Goal: Book appointment/travel/reservation

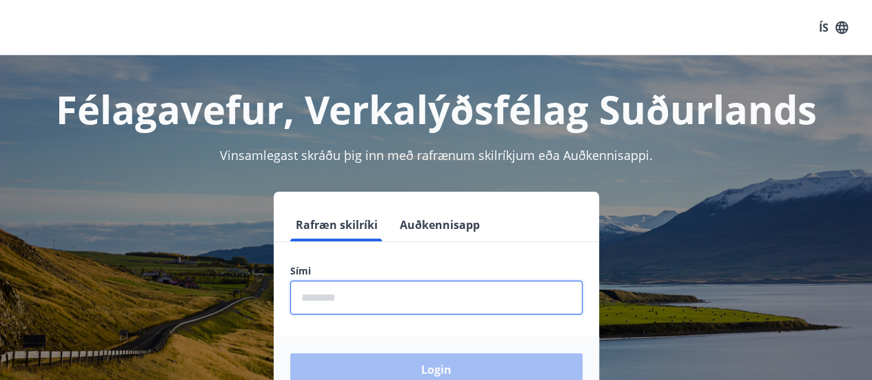
click at [391, 301] on input "phone" at bounding box center [436, 298] width 292 height 34
type input "********"
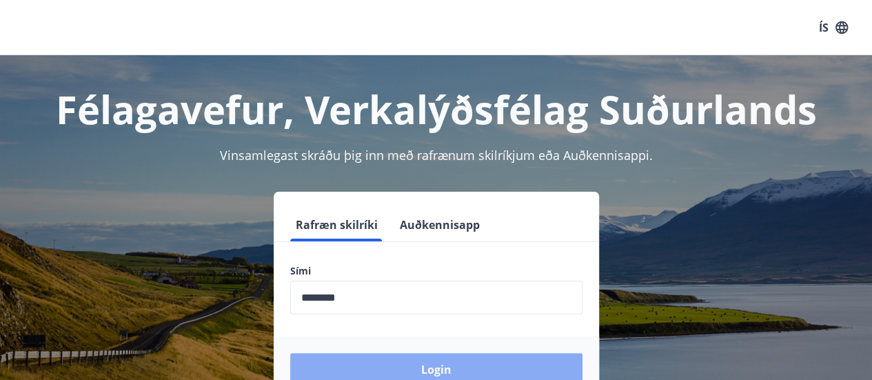
click at [378, 366] on button "Login" at bounding box center [436, 369] width 292 height 33
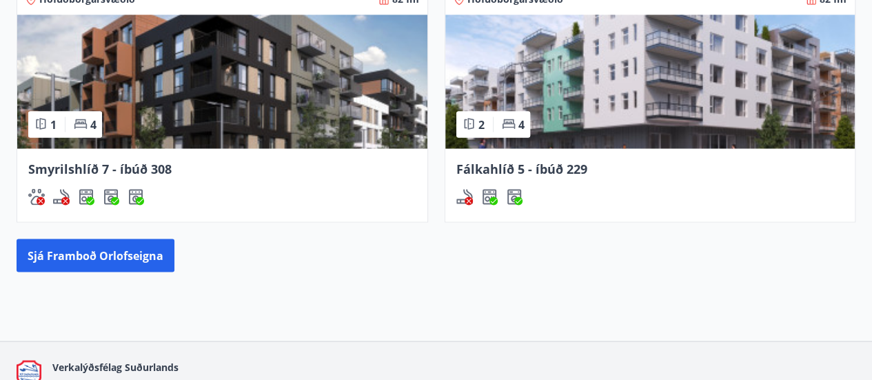
scroll to position [1214, 0]
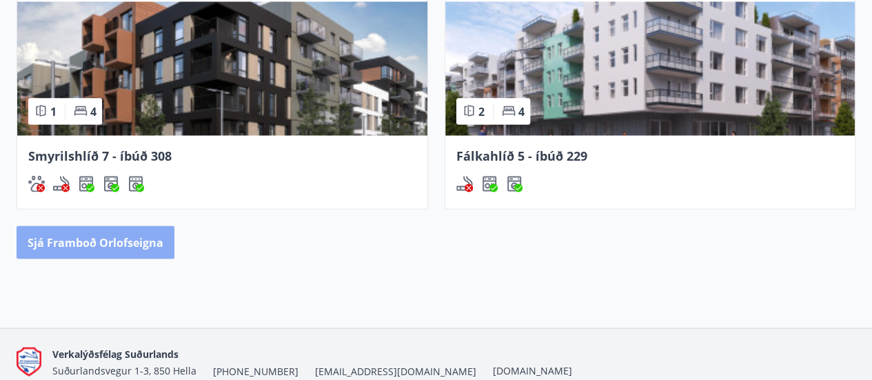
click at [77, 232] on button "Sjá framboð orlofseigna" at bounding box center [96, 242] width 158 height 33
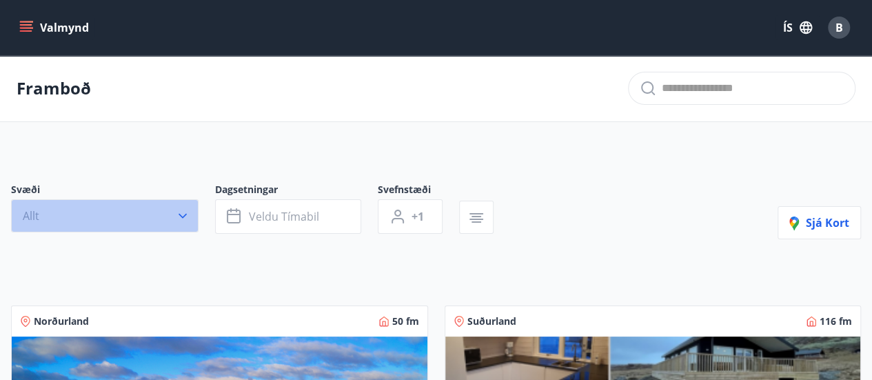
click at [161, 220] on button "Allt" at bounding box center [105, 215] width 188 height 33
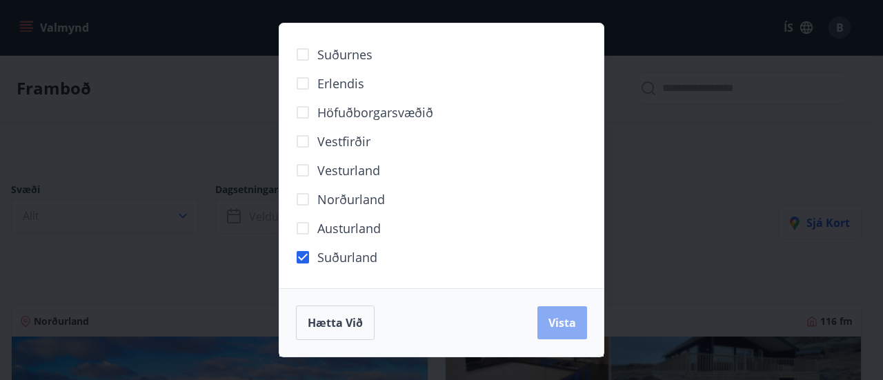
click at [572, 323] on span "Vista" at bounding box center [562, 322] width 28 height 15
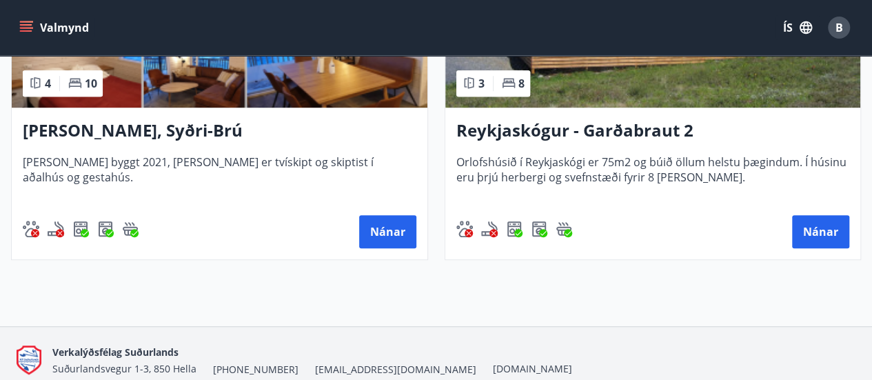
scroll to position [429, 0]
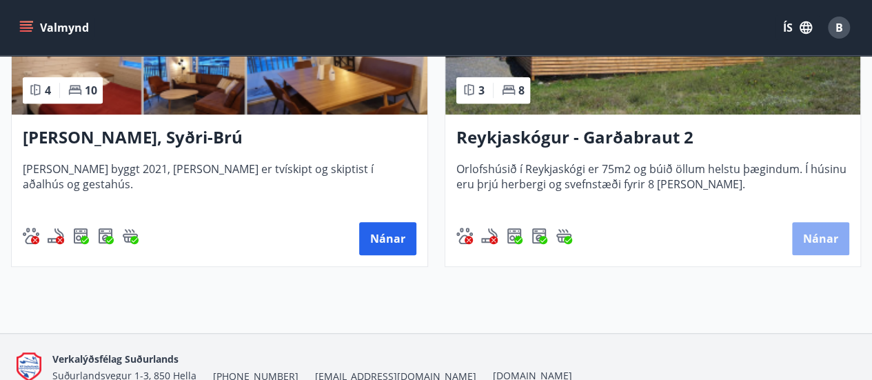
click at [817, 239] on button "Nánar" at bounding box center [820, 238] width 57 height 33
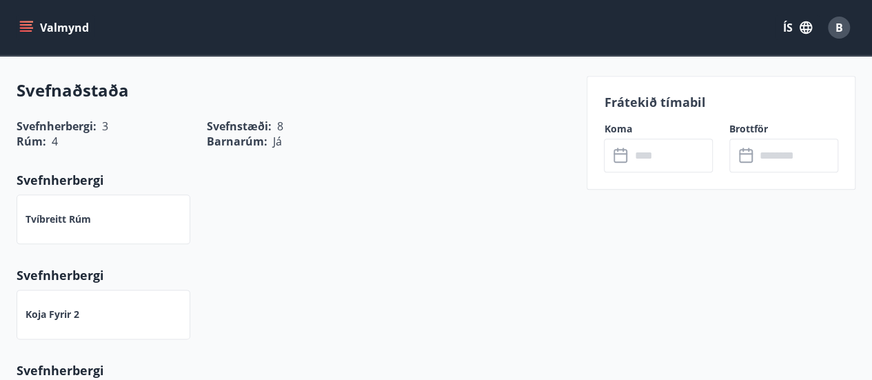
scroll to position [643, 0]
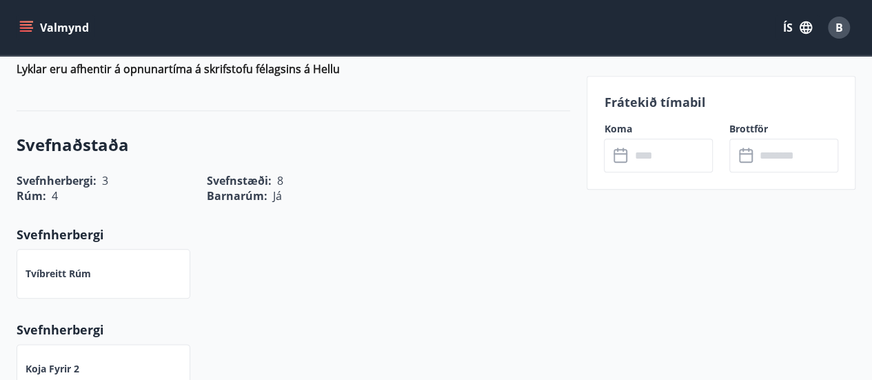
click at [623, 155] on icon at bounding box center [622, 156] width 17 height 17
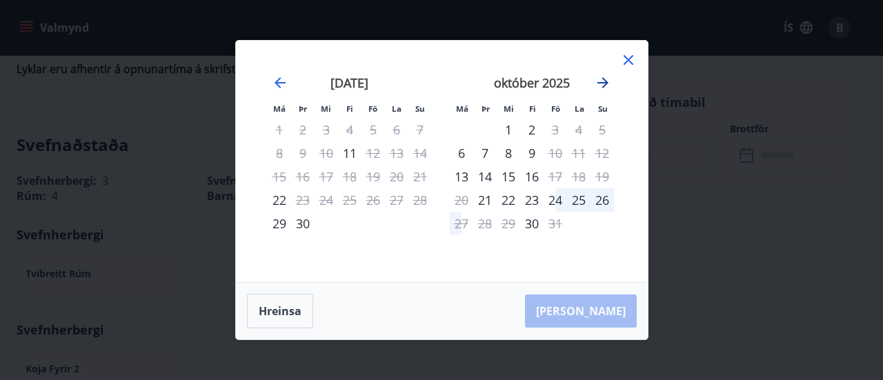
click at [604, 83] on icon "Move forward to switch to the next month." at bounding box center [602, 82] width 11 height 11
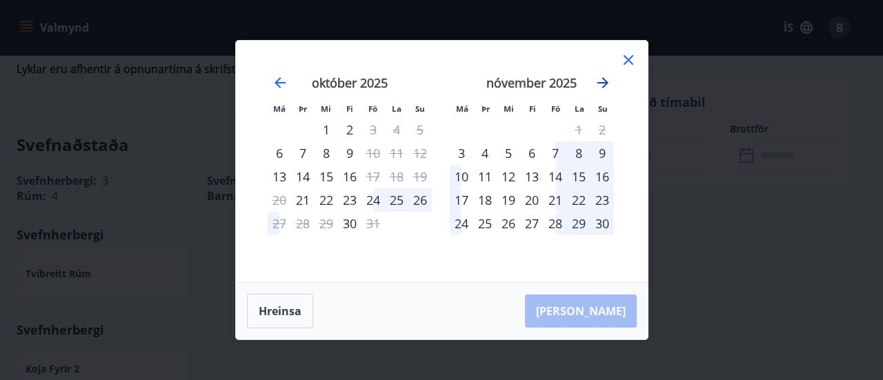
click at [604, 83] on icon "Move forward to switch to the next month." at bounding box center [602, 82] width 11 height 11
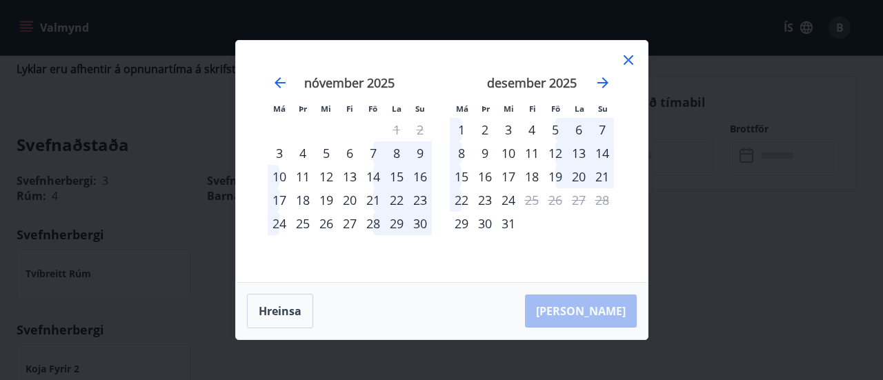
click at [510, 197] on div "24" at bounding box center [508, 199] width 23 height 23
click at [552, 175] on div "19" at bounding box center [554, 176] width 23 height 23
click at [560, 179] on div "19" at bounding box center [554, 176] width 23 height 23
click at [582, 174] on div "20" at bounding box center [578, 176] width 23 height 23
click at [530, 174] on div "18" at bounding box center [531, 176] width 23 height 23
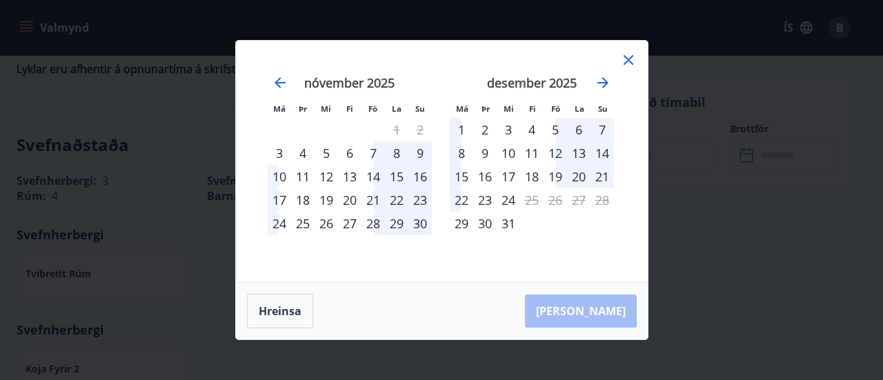
click at [530, 166] on div "18" at bounding box center [531, 176] width 23 height 23
click at [455, 201] on div "22" at bounding box center [461, 199] width 23 height 23
click at [452, 174] on div "15" at bounding box center [461, 176] width 23 height 23
click at [459, 152] on div "8" at bounding box center [461, 152] width 23 height 23
click at [479, 154] on div "9" at bounding box center [484, 152] width 23 height 23
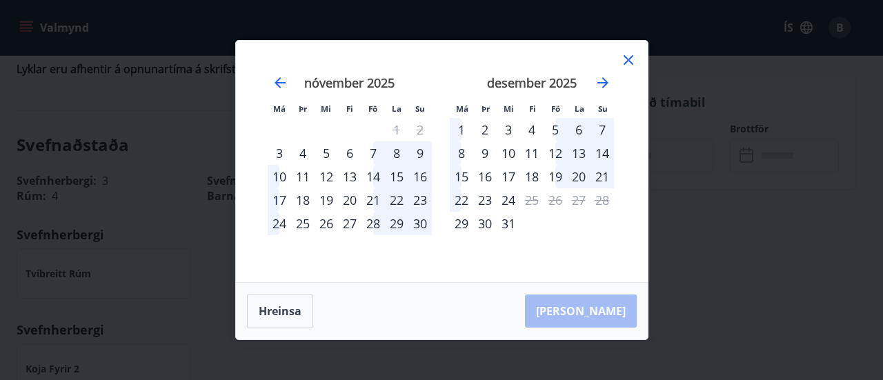
click at [484, 173] on div "16" at bounding box center [484, 176] width 23 height 23
click at [502, 154] on div "10" at bounding box center [508, 152] width 23 height 23
click at [509, 176] on div "17" at bounding box center [508, 176] width 23 height 23
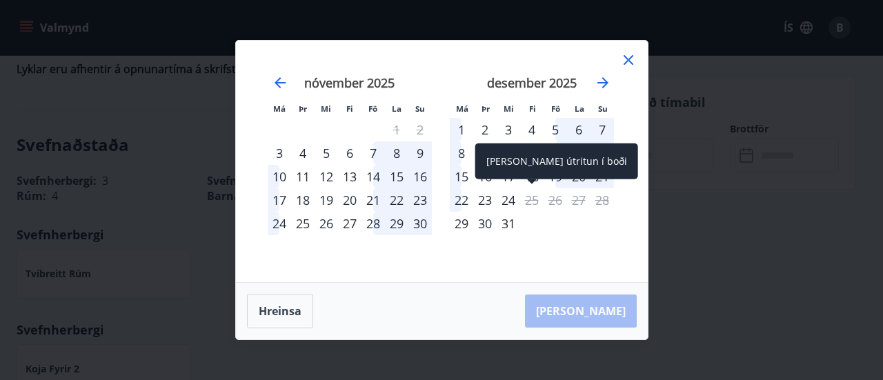
click at [531, 199] on div "25" at bounding box center [531, 199] width 23 height 23
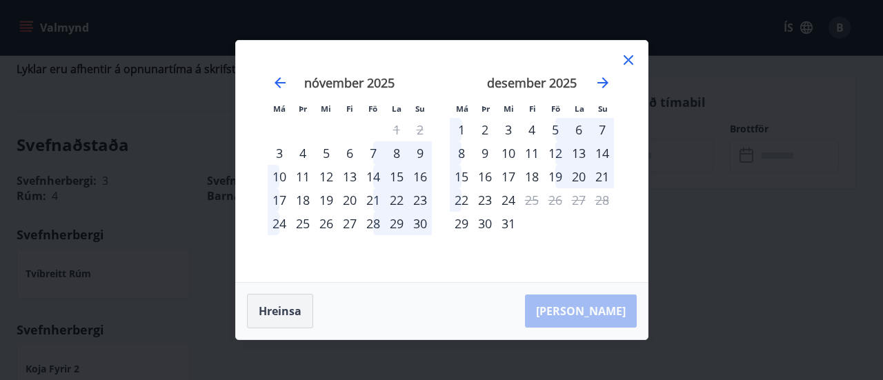
click at [301, 321] on button "Hreinsa" at bounding box center [280, 311] width 66 height 34
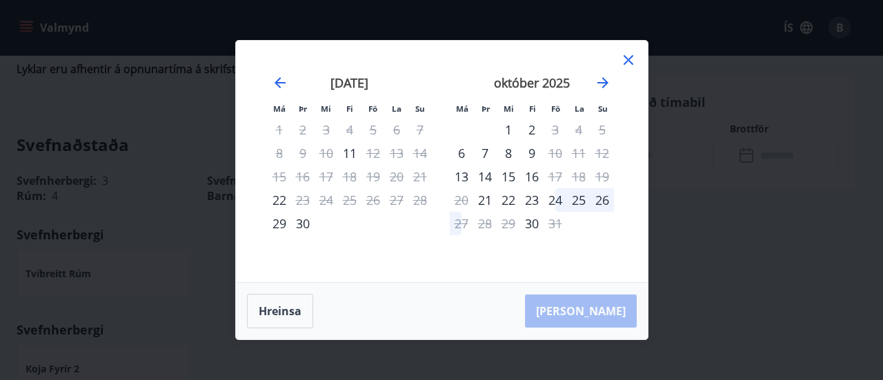
click at [508, 179] on div "15" at bounding box center [508, 176] width 23 height 23
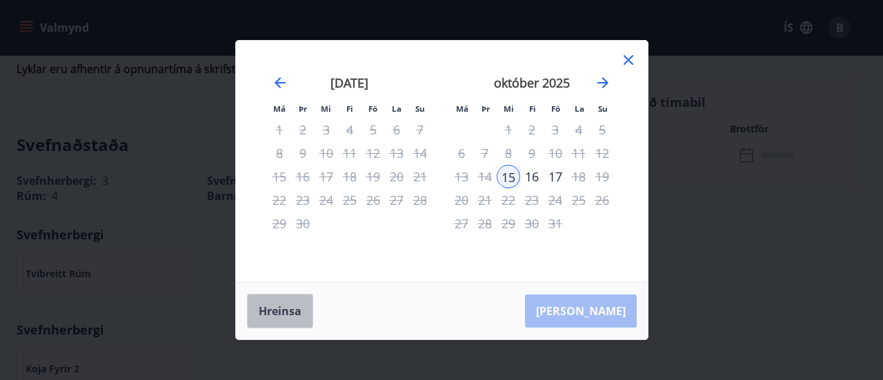
click at [297, 317] on button "Hreinsa" at bounding box center [280, 311] width 66 height 34
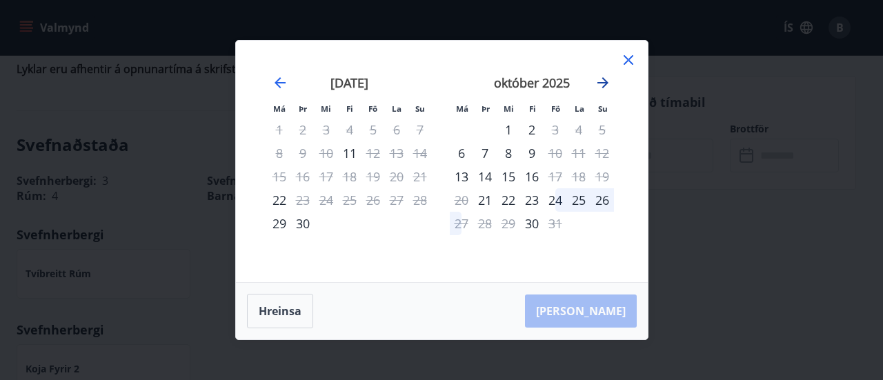
click at [596, 83] on icon "Move forward to switch to the next month." at bounding box center [603, 82] width 17 height 17
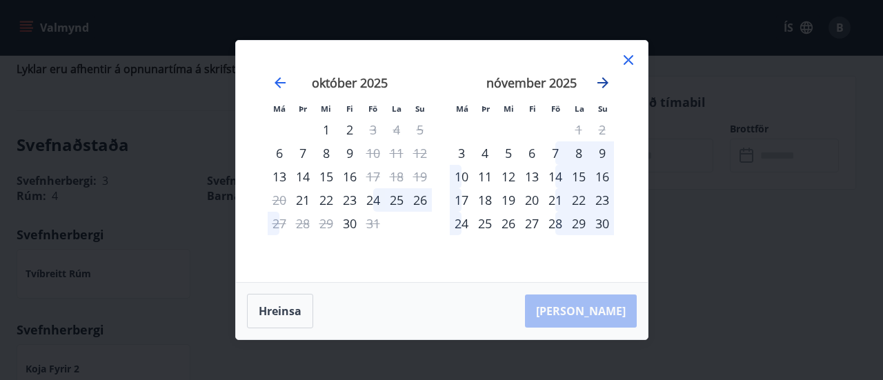
click at [596, 83] on icon "Move forward to switch to the next month." at bounding box center [603, 82] width 17 height 17
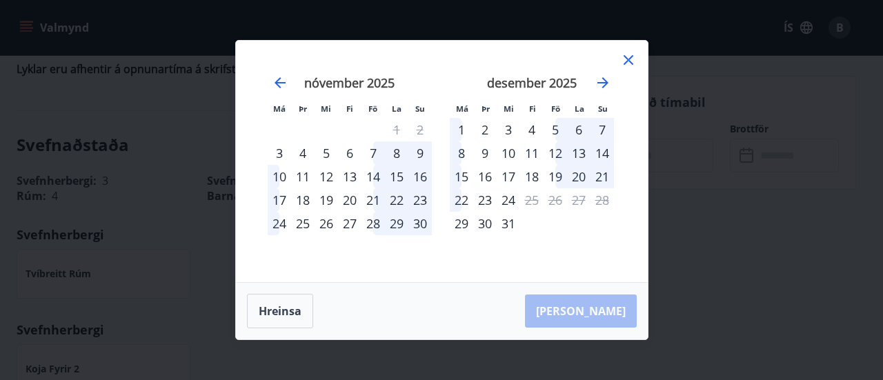
click at [553, 172] on div "19" at bounding box center [554, 176] width 23 height 23
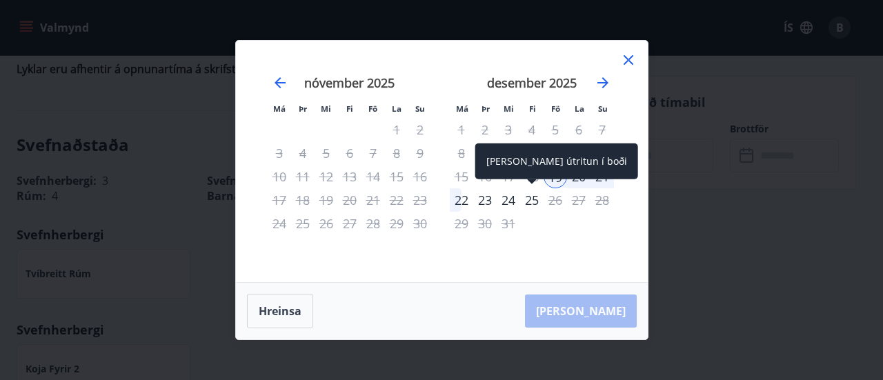
click at [531, 202] on div "25" at bounding box center [531, 199] width 23 height 23
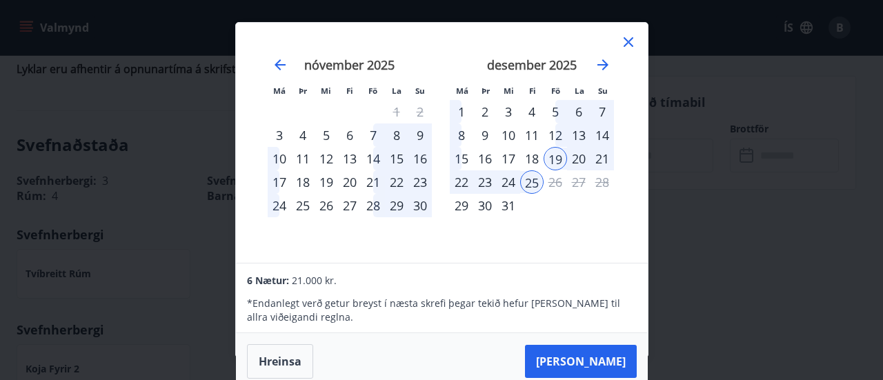
click at [552, 159] on div "19" at bounding box center [554, 158] width 23 height 23
click at [281, 361] on button "Hreinsa" at bounding box center [280, 361] width 66 height 34
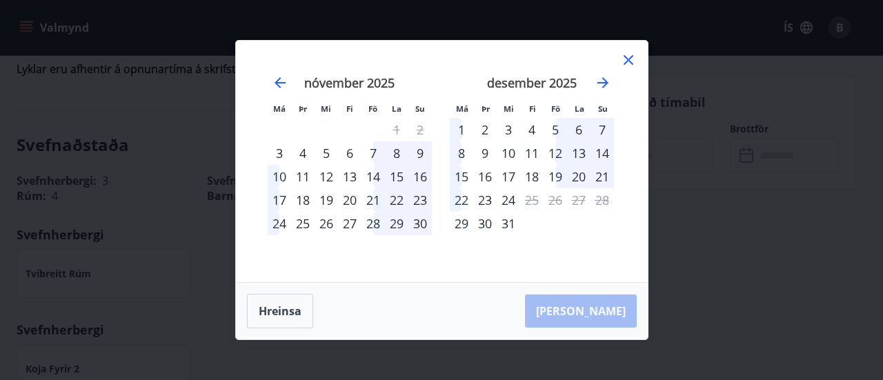
click at [459, 202] on div "22" at bounding box center [461, 199] width 23 height 23
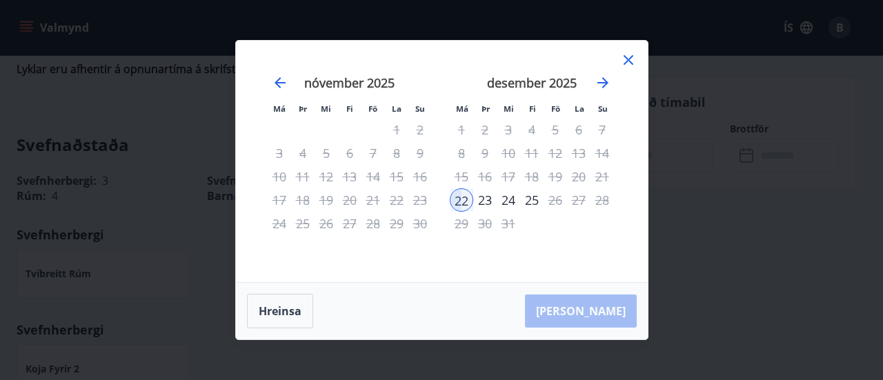
click at [455, 201] on div "22" at bounding box center [461, 199] width 23 height 23
click at [299, 316] on button "Hreinsa" at bounding box center [280, 311] width 66 height 34
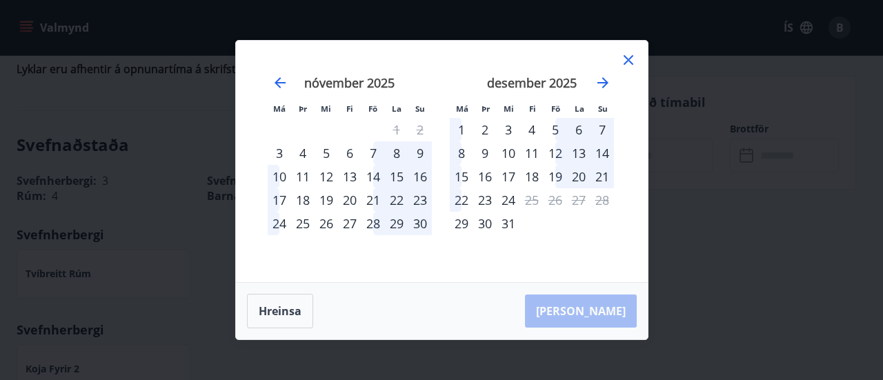
click at [536, 174] on div "18" at bounding box center [531, 176] width 23 height 23
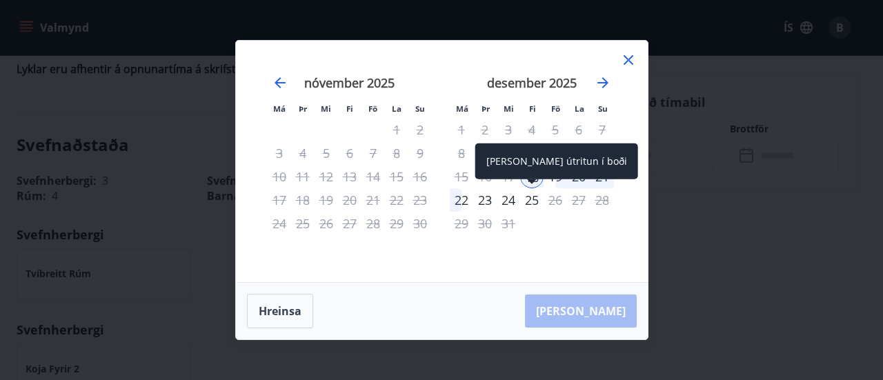
click at [531, 203] on div "25" at bounding box center [531, 199] width 23 height 23
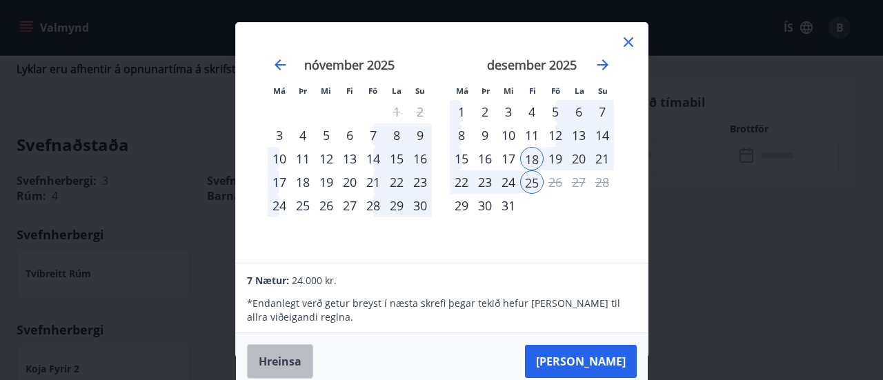
click at [281, 362] on button "Hreinsa" at bounding box center [280, 361] width 66 height 34
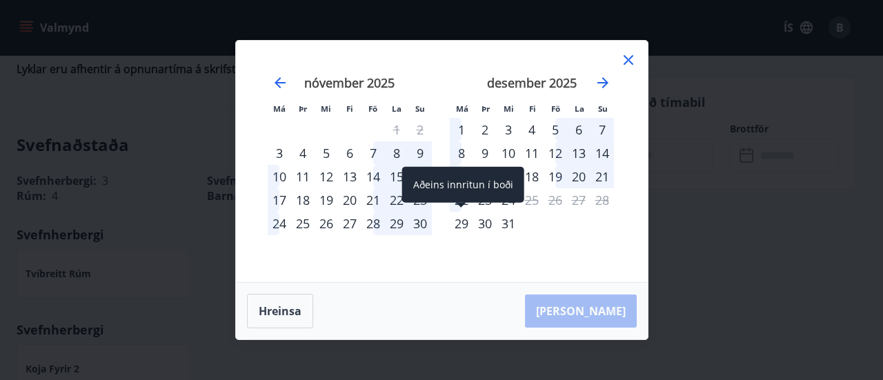
click at [460, 223] on div "29" at bounding box center [461, 223] width 23 height 23
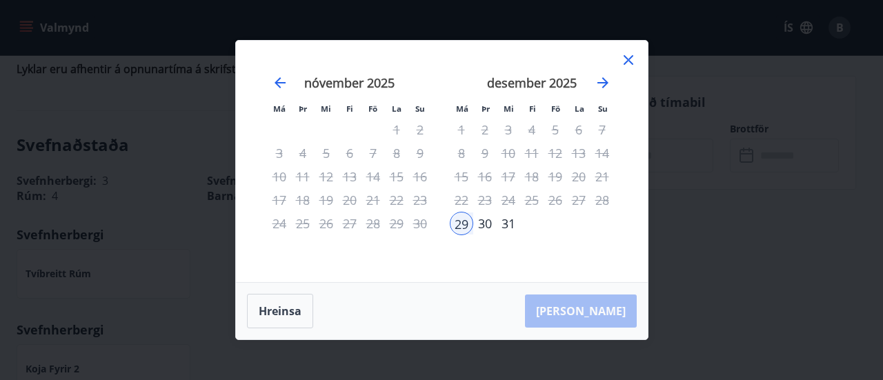
click at [637, 59] on div "Má Þr Mi Fi Fö La Su Má Þr Mi Fi Fö La Su október 2025 1 2 3 4 5 6 7 8 9 10 11 …" at bounding box center [442, 161] width 412 height 241
click at [627, 61] on icon at bounding box center [628, 60] width 10 height 10
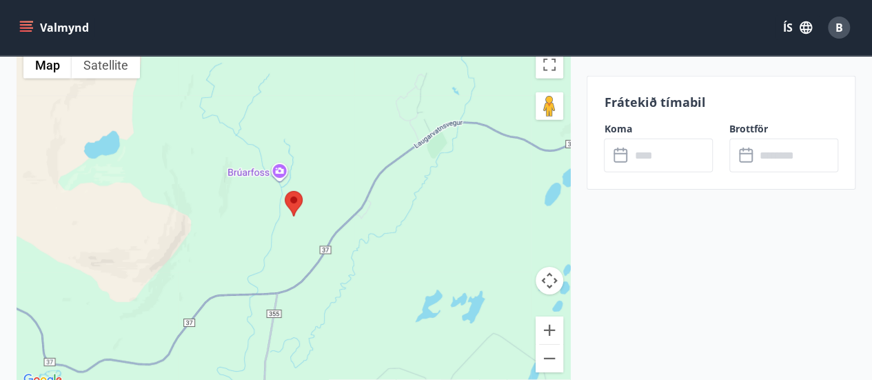
scroll to position [0, 0]
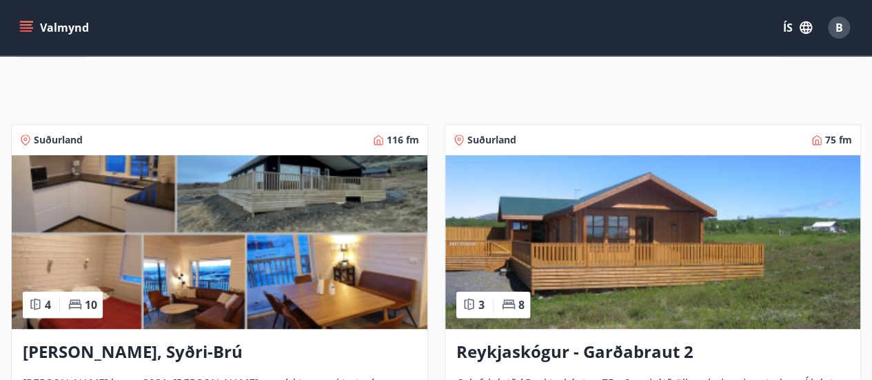
scroll to position [230, 0]
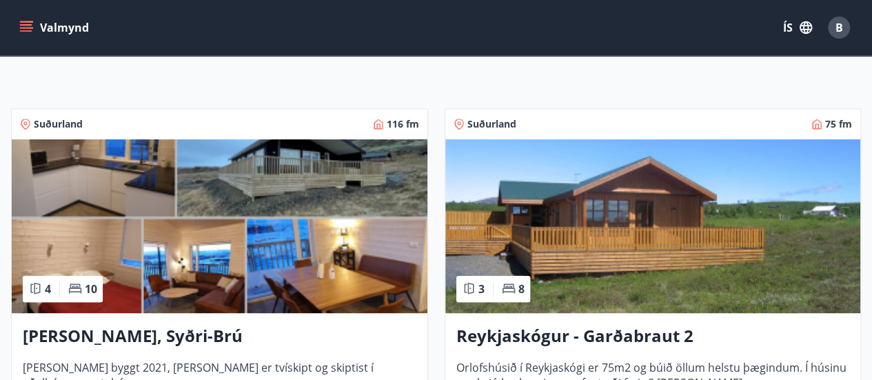
click at [186, 331] on h3 "Lyngbrekka, Syðri-Brú" at bounding box center [220, 336] width 394 height 25
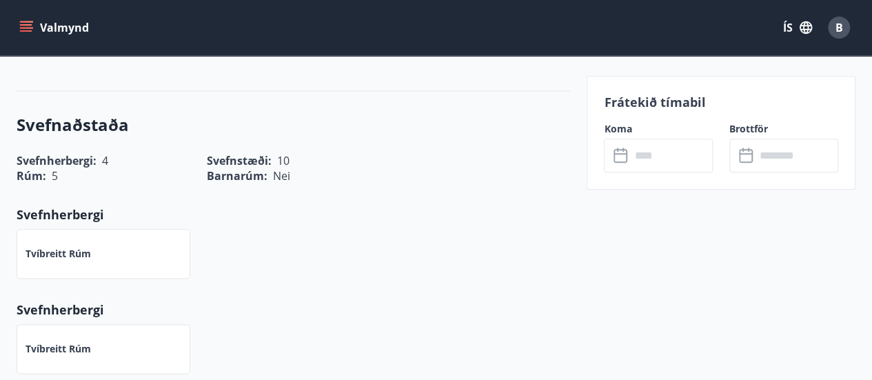
scroll to position [790, 0]
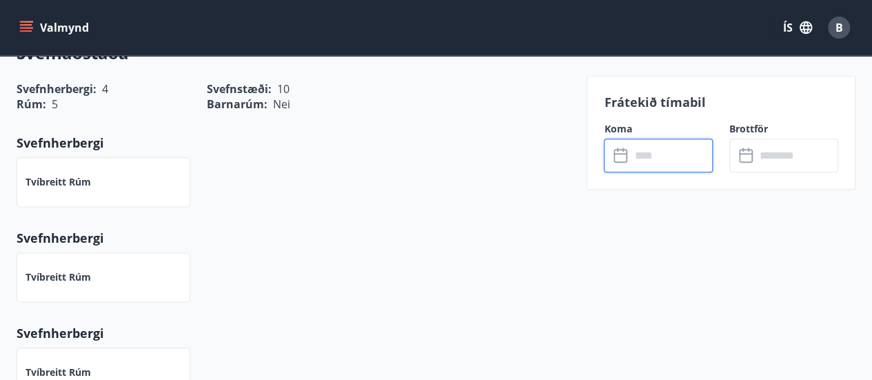
click at [644, 159] on input "text" at bounding box center [671, 156] width 83 height 34
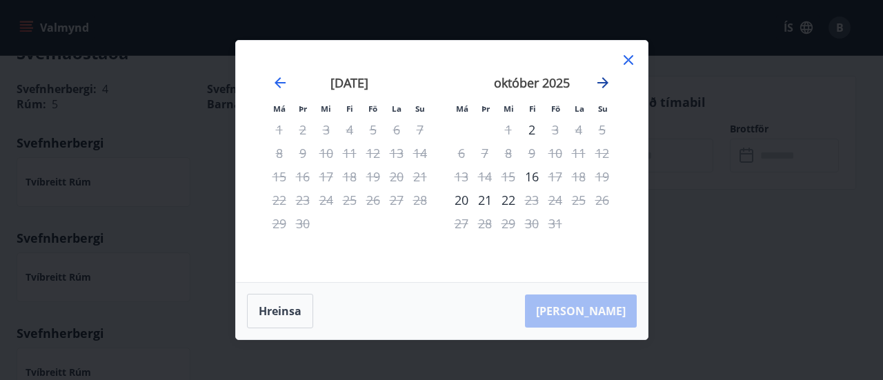
click at [599, 82] on icon "Move forward to switch to the next month." at bounding box center [602, 82] width 11 height 11
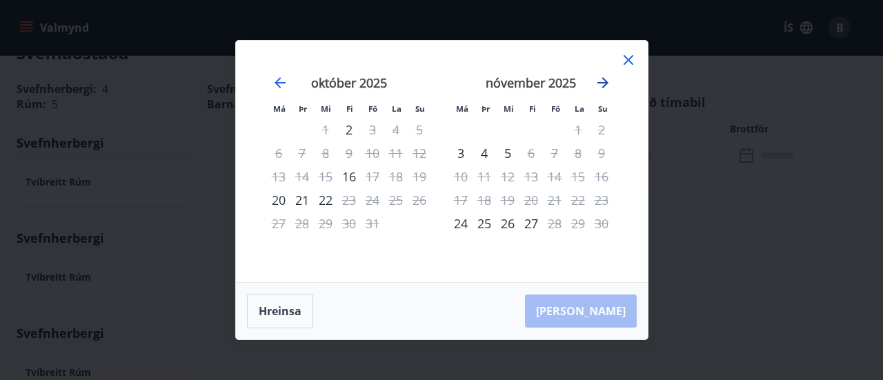
click at [599, 82] on icon "Move forward to switch to the next month." at bounding box center [602, 82] width 11 height 11
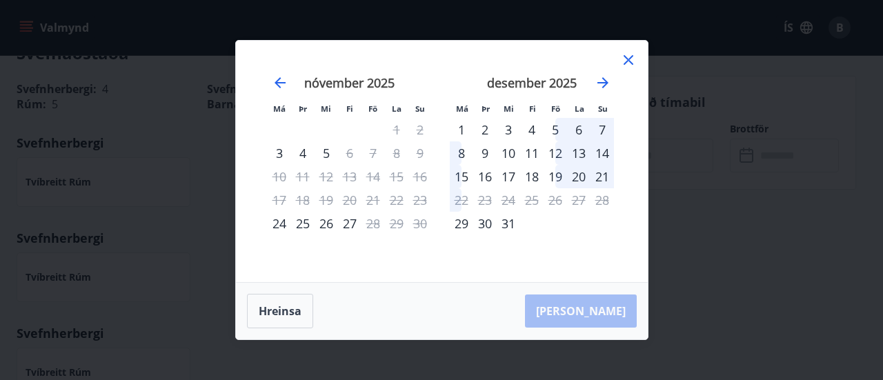
click at [556, 177] on div "19" at bounding box center [554, 176] width 23 height 23
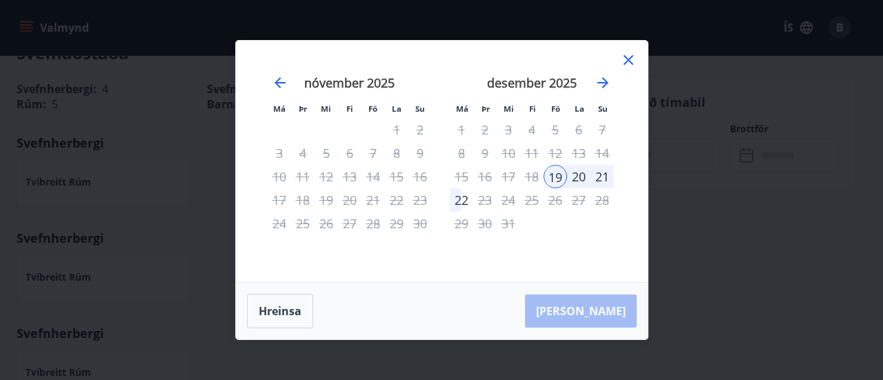
click at [556, 177] on div "19" at bounding box center [554, 176] width 23 height 23
click at [625, 57] on icon at bounding box center [628, 60] width 17 height 17
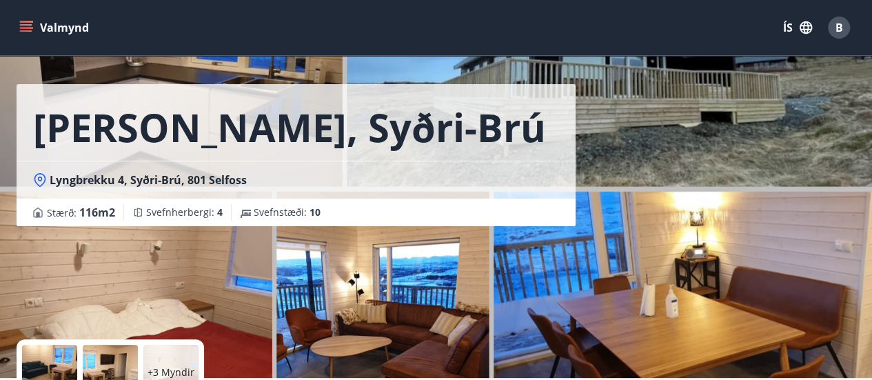
scroll to position [0, 0]
